Goal: Navigation & Orientation: Find specific page/section

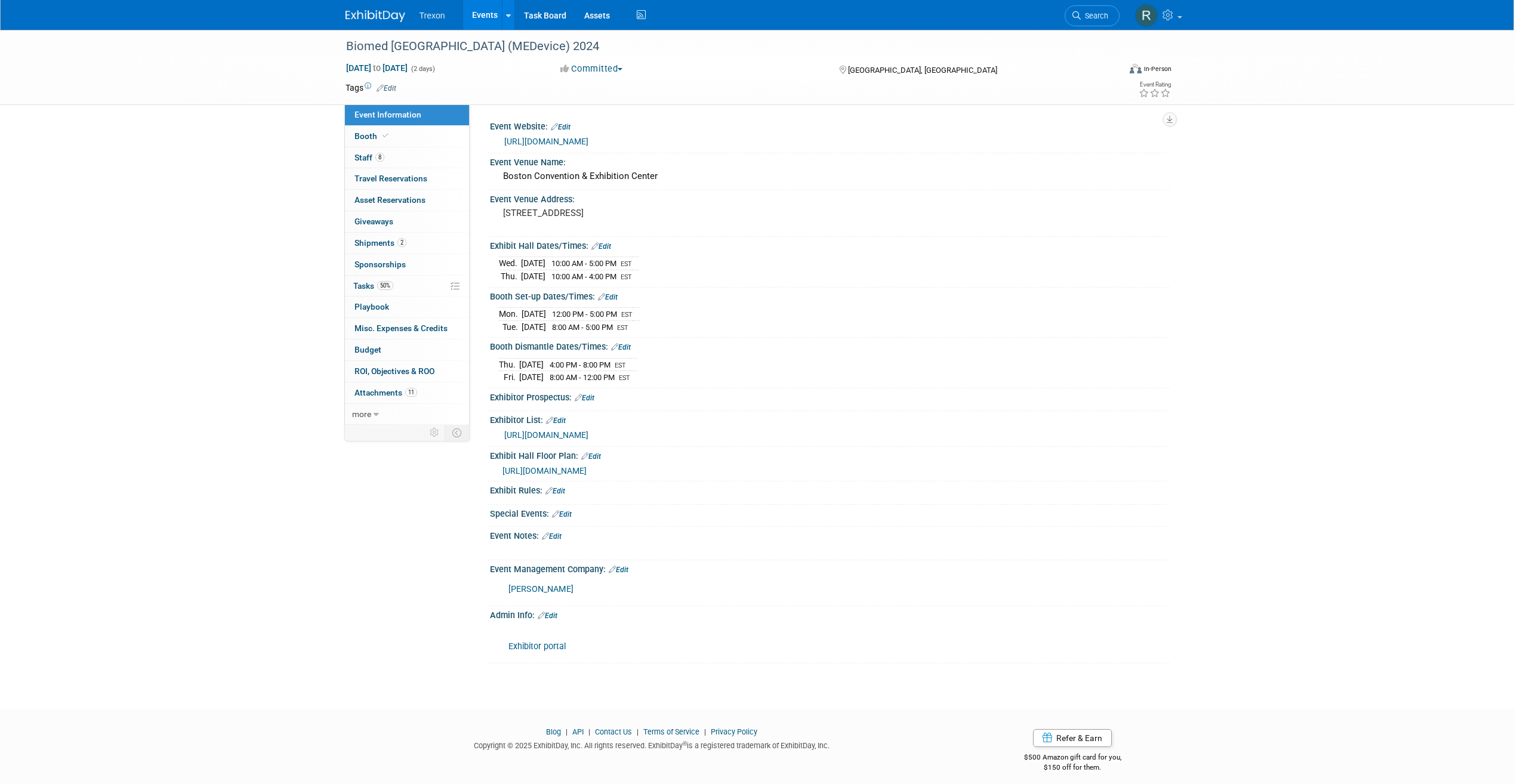
click at [370, 22] on img at bounding box center [376, 16] width 60 height 12
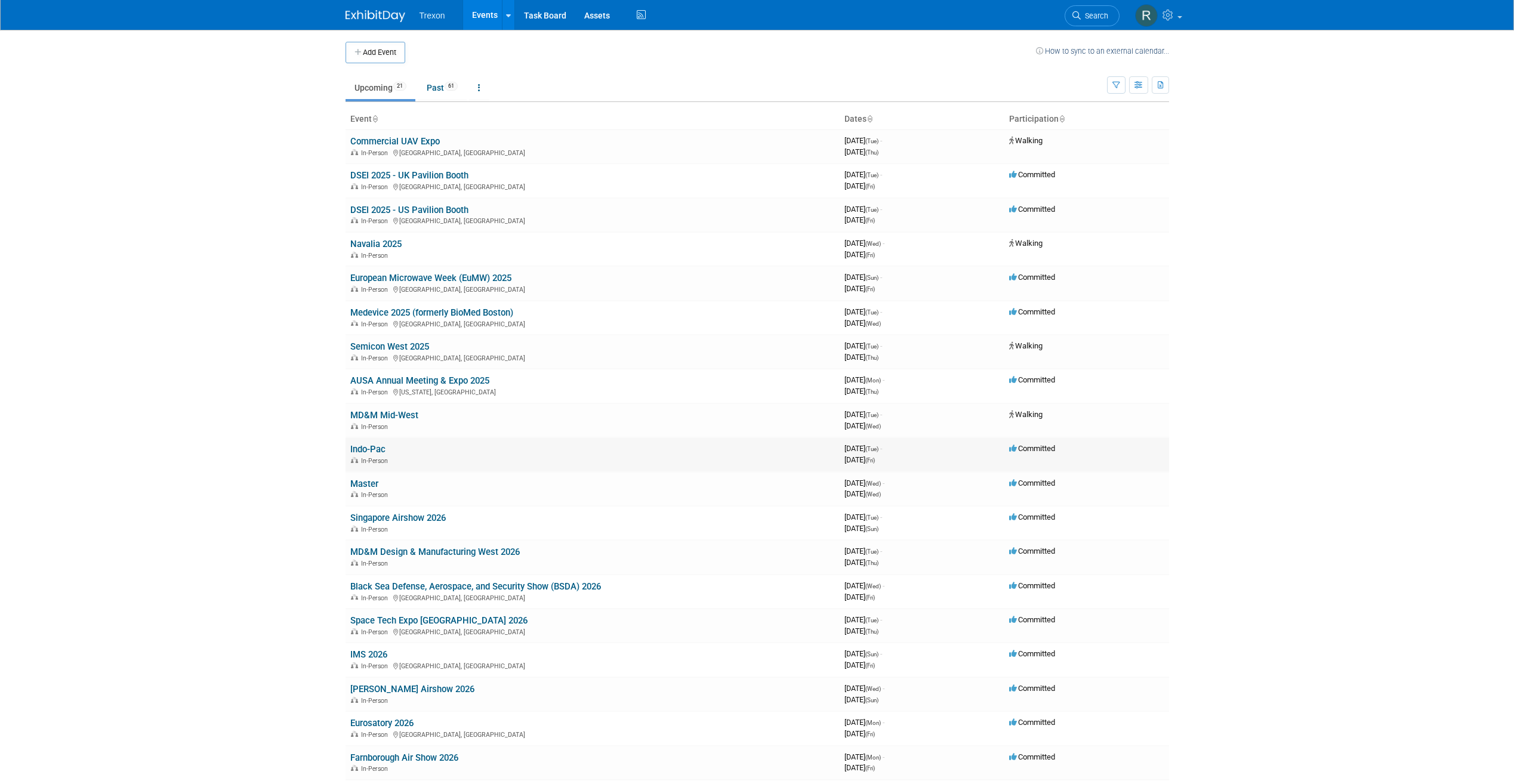
click at [350, 446] on link "Indo-Pac" at bounding box center [367, 448] width 35 height 11
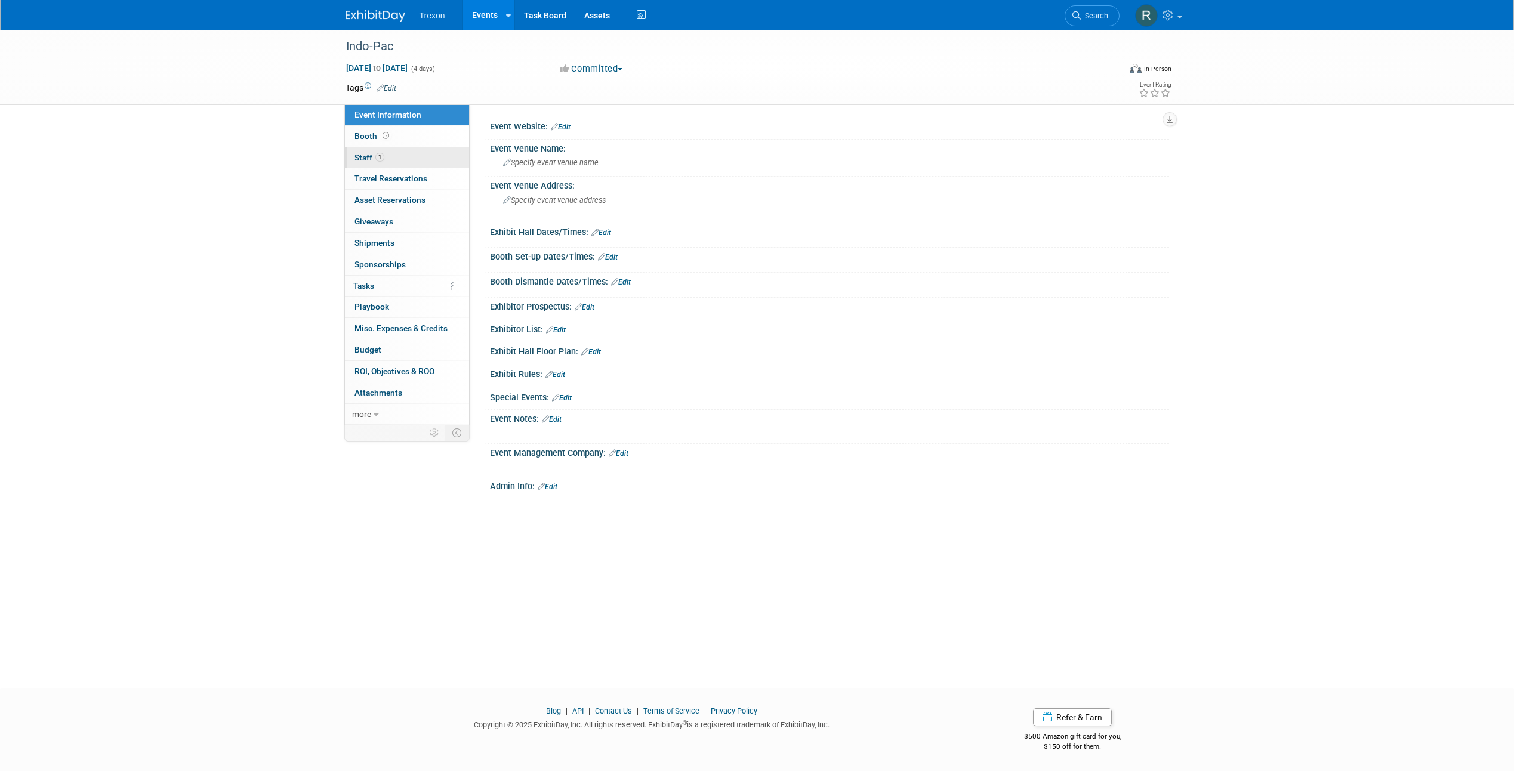
click at [361, 161] on span "Staff 1" at bounding box center [369, 157] width 30 height 10
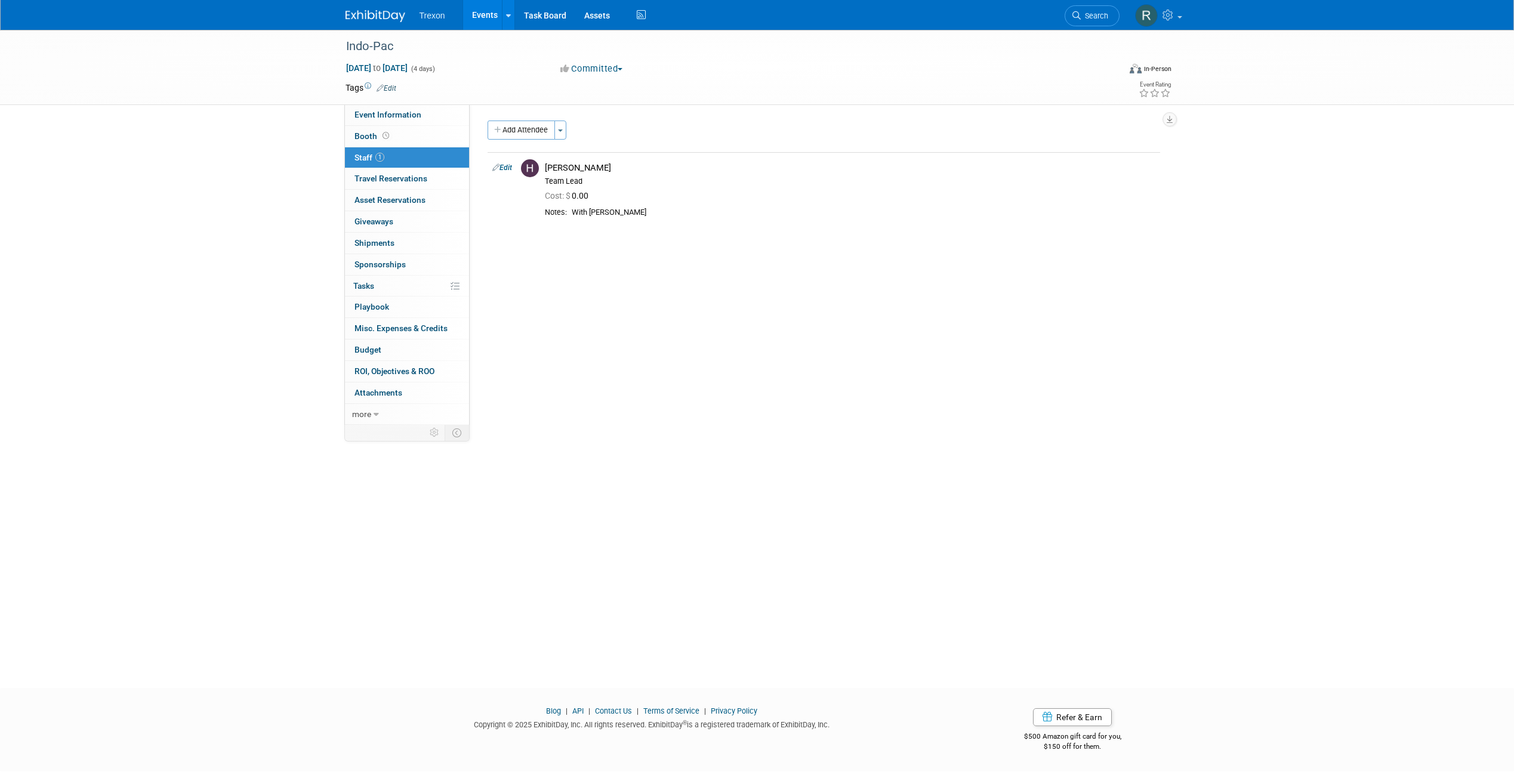
click at [369, 20] on img at bounding box center [376, 16] width 60 height 12
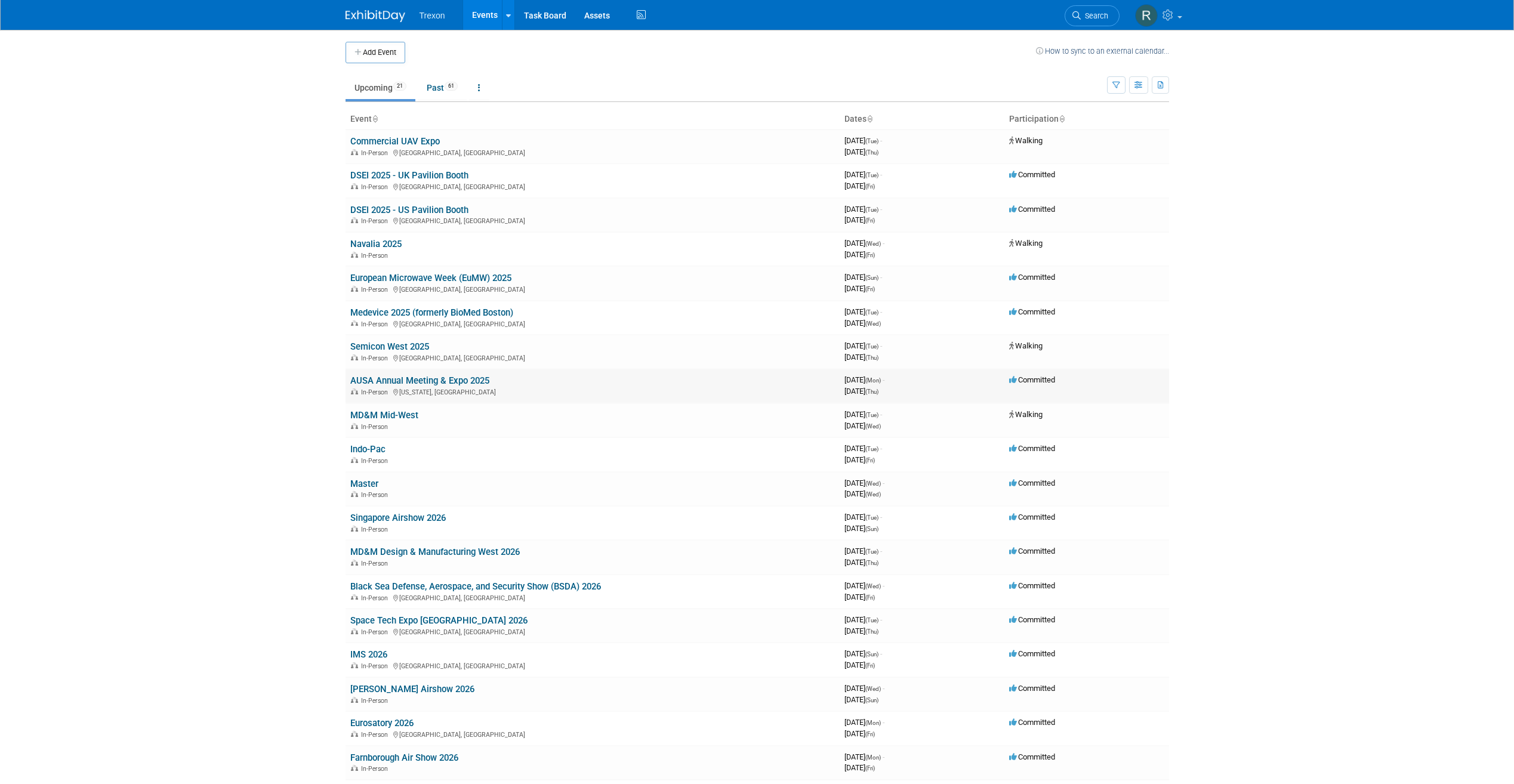
click at [365, 382] on link "AUSA Annual Meeting & Expo 2025" at bounding box center [420, 380] width 139 height 11
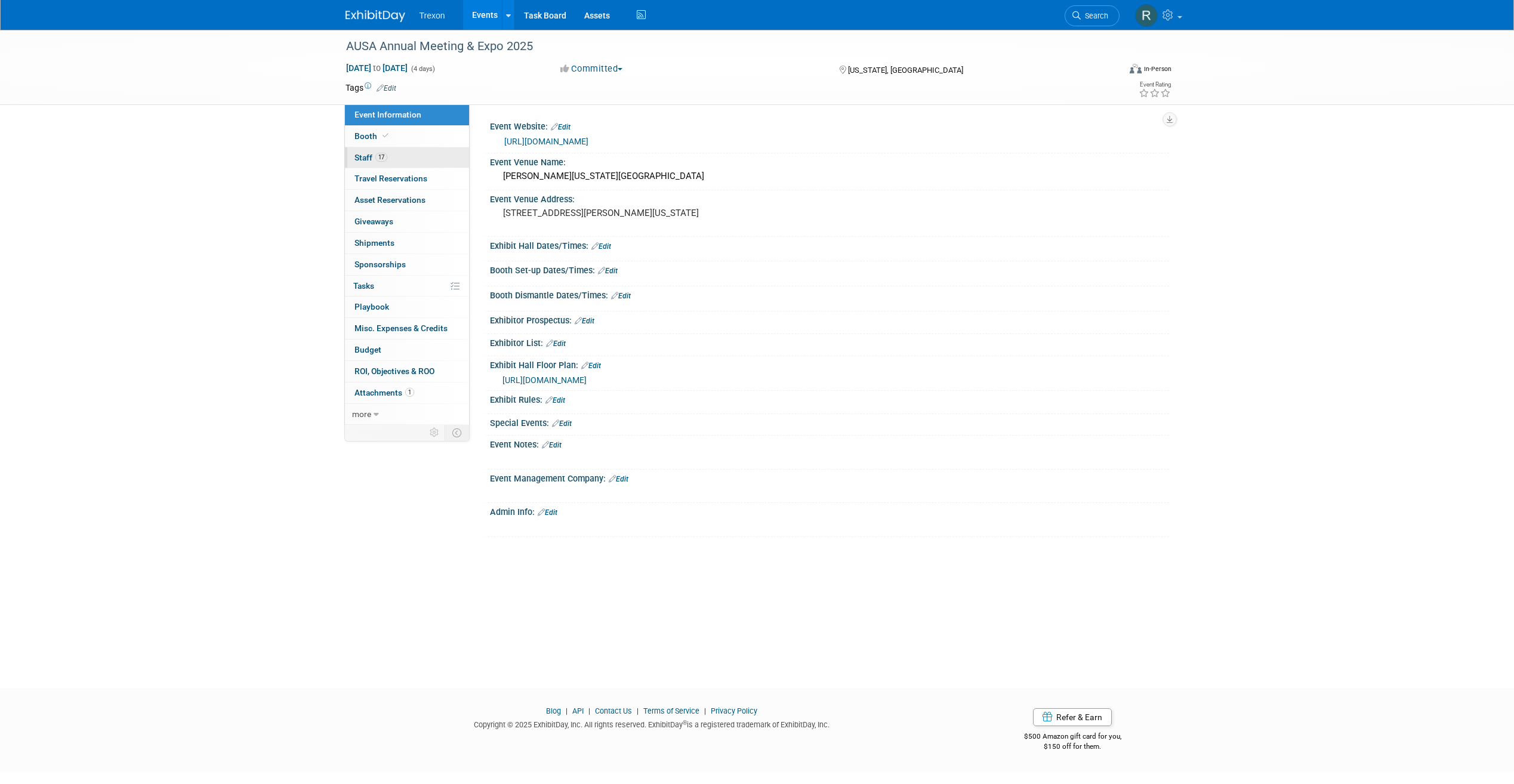
click at [391, 151] on link "17 Staff 17" at bounding box center [407, 157] width 124 height 21
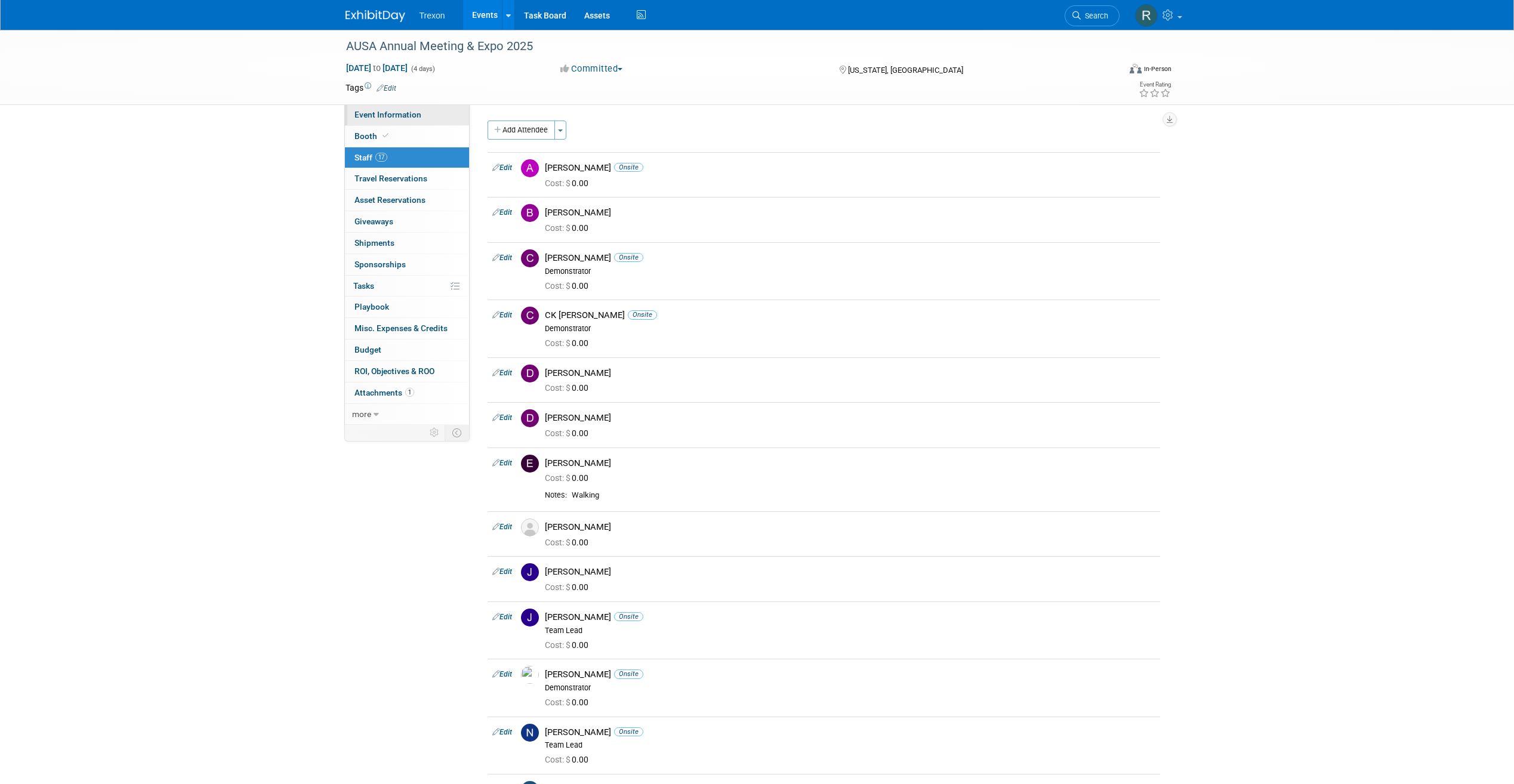
click at [405, 114] on span "Event Information" at bounding box center [387, 114] width 67 height 10
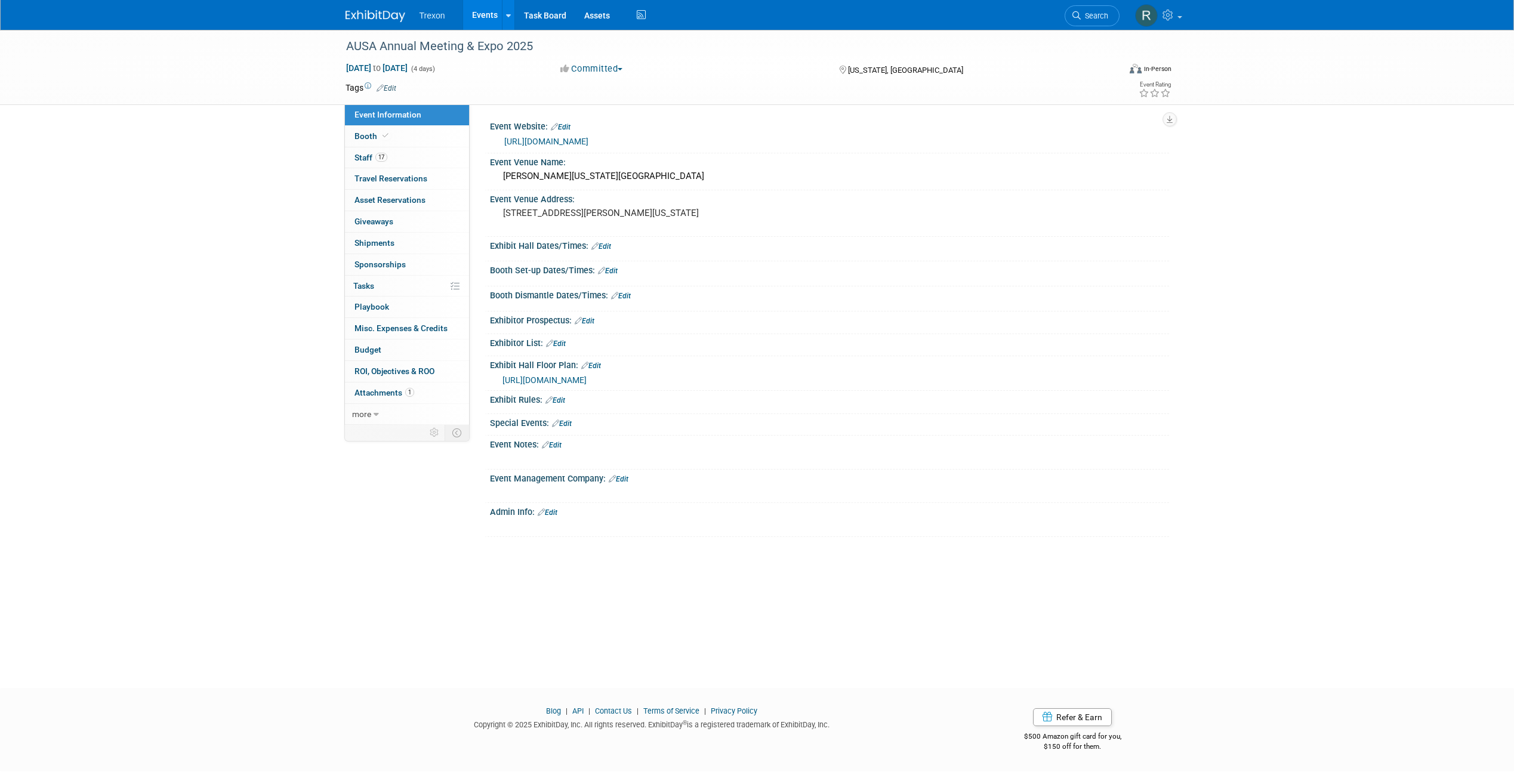
click at [378, 22] on img at bounding box center [376, 16] width 60 height 12
